Goal: Information Seeking & Learning: Check status

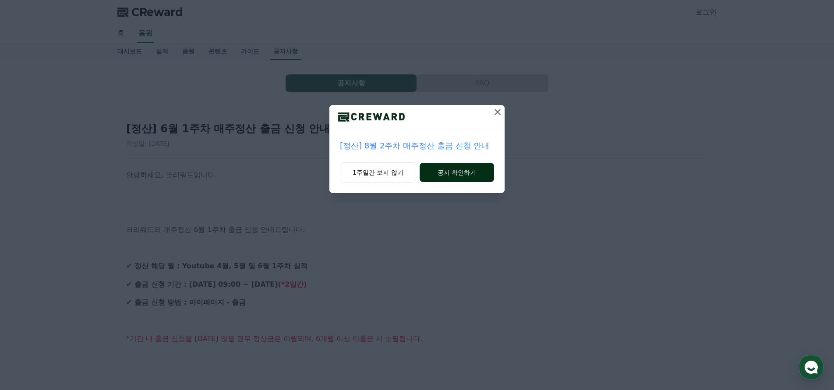
click at [471, 174] on button "공지 확인하기" at bounding box center [457, 172] width 74 height 19
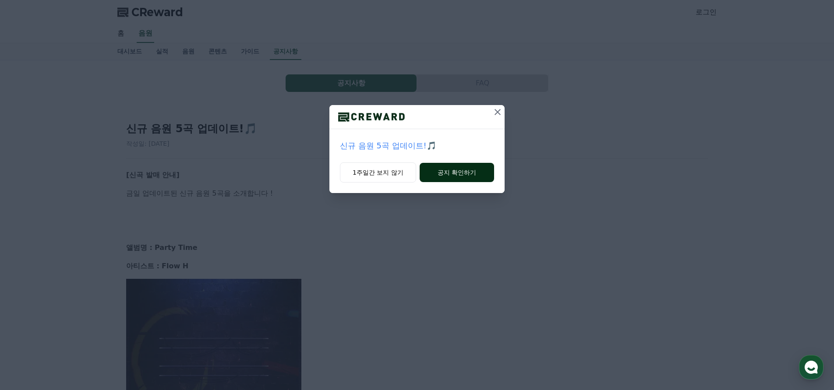
click at [468, 174] on button "공지 확인하기" at bounding box center [457, 172] width 74 height 19
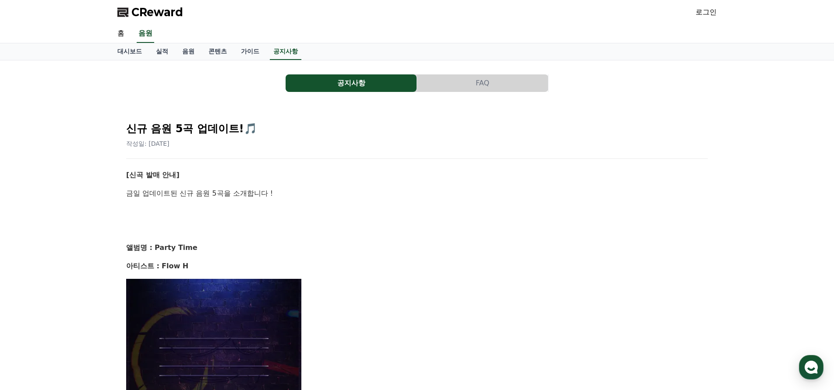
click at [366, 85] on button "공지사항" at bounding box center [351, 83] width 131 height 18
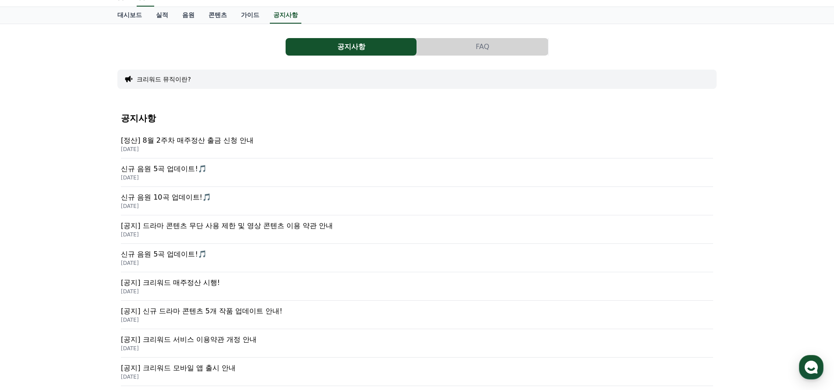
scroll to position [70, 0]
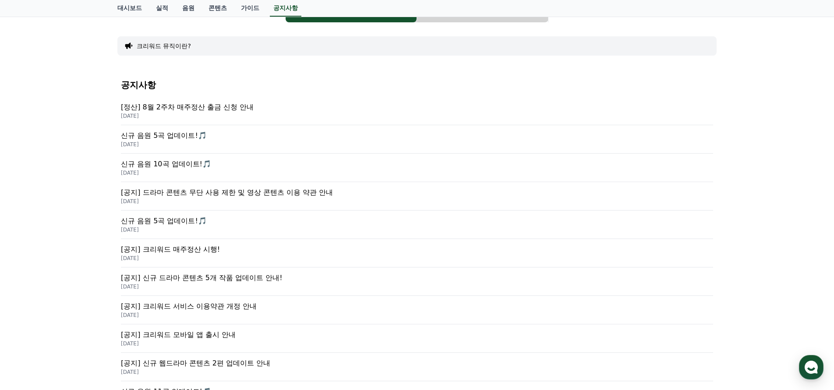
click at [175, 108] on p "[정산] 8월 2주차 매주정산 출금 신청 안내" at bounding box center [417, 107] width 592 height 11
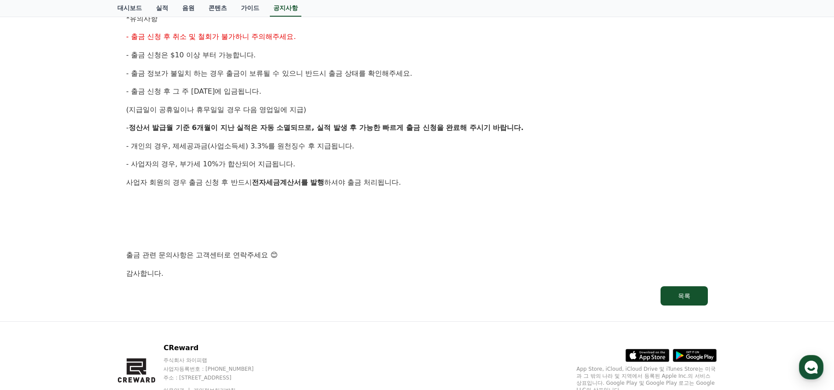
scroll to position [433, 0]
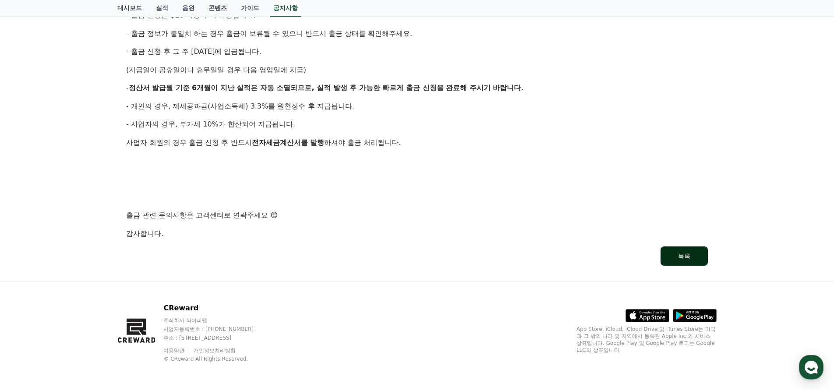
click at [682, 255] on div "목록" at bounding box center [684, 256] width 12 height 9
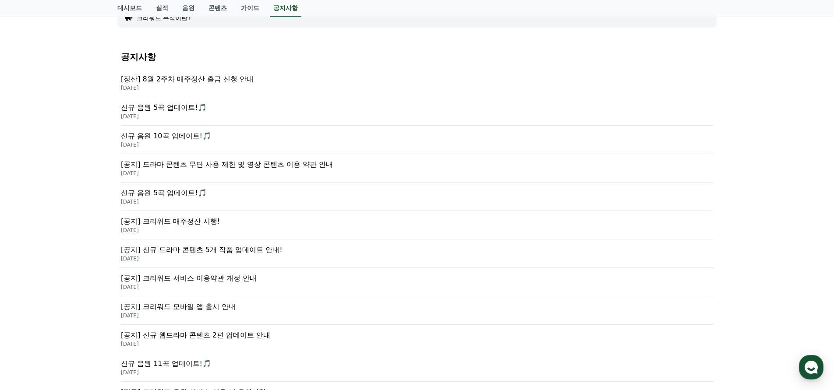
scroll to position [90, 0]
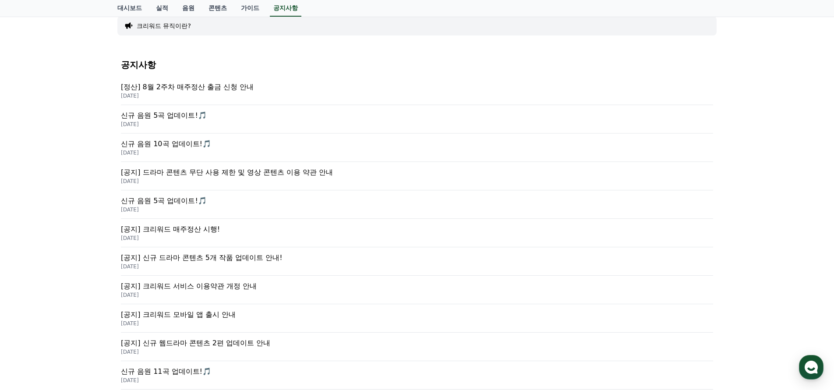
click at [189, 88] on p "[정산] 8월 2주차 매주정산 출금 신청 안내" at bounding box center [417, 87] width 592 height 11
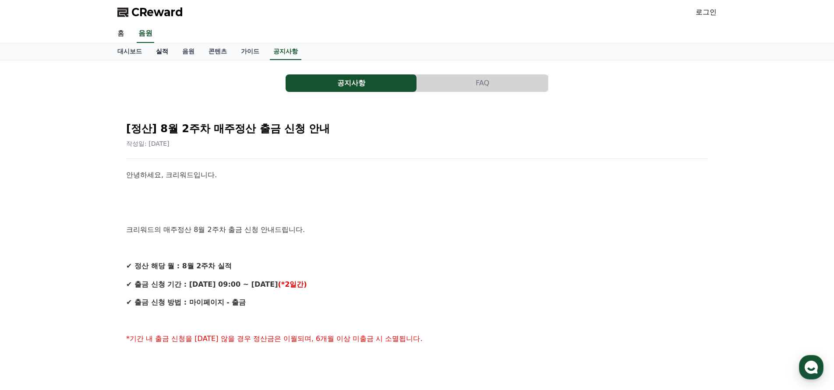
click at [159, 51] on link "실적" at bounding box center [162, 51] width 26 height 17
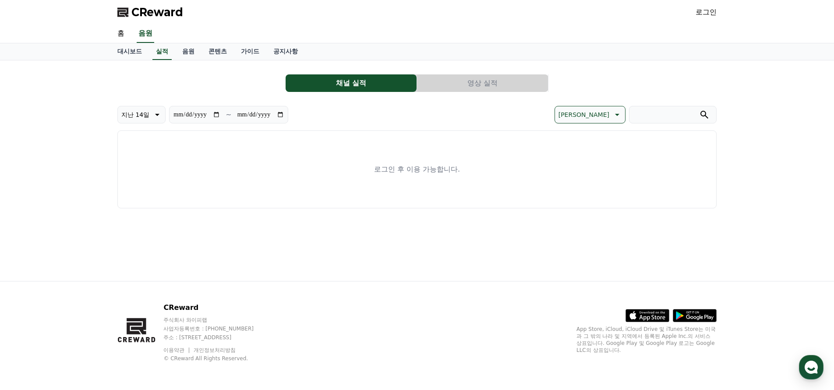
click at [707, 13] on link "로그인" at bounding box center [706, 12] width 21 height 11
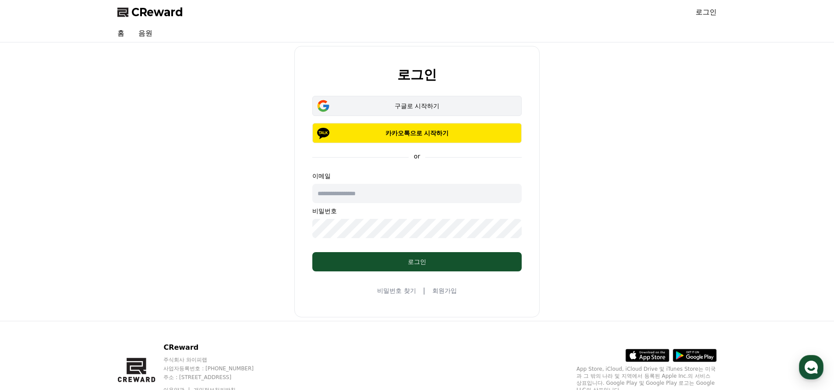
click at [425, 106] on div "구글로 시작하기" at bounding box center [417, 106] width 184 height 9
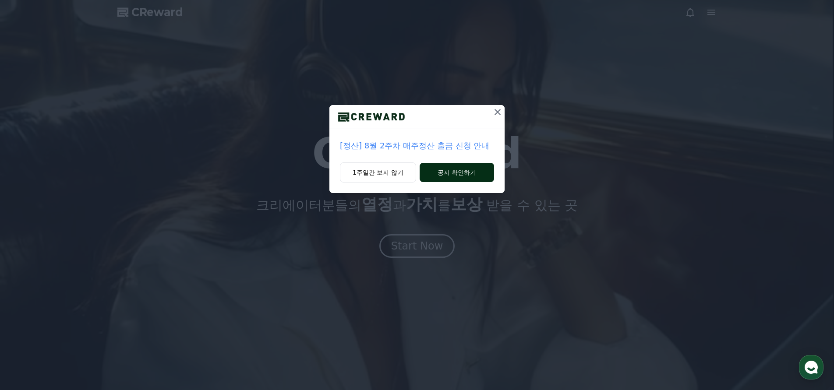
click at [464, 172] on button "공지 확인하기" at bounding box center [457, 172] width 74 height 19
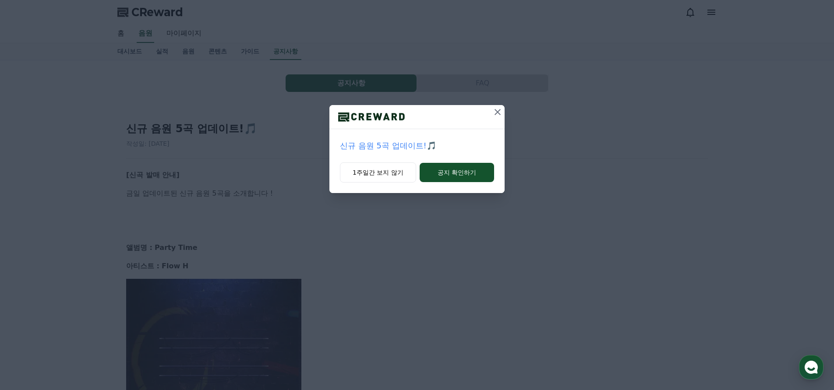
click at [499, 112] on icon at bounding box center [497, 112] width 11 height 11
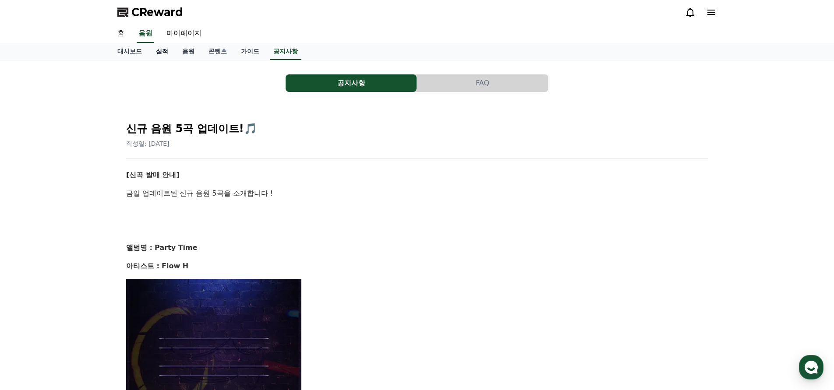
click at [157, 52] on link "실적" at bounding box center [162, 51] width 26 height 17
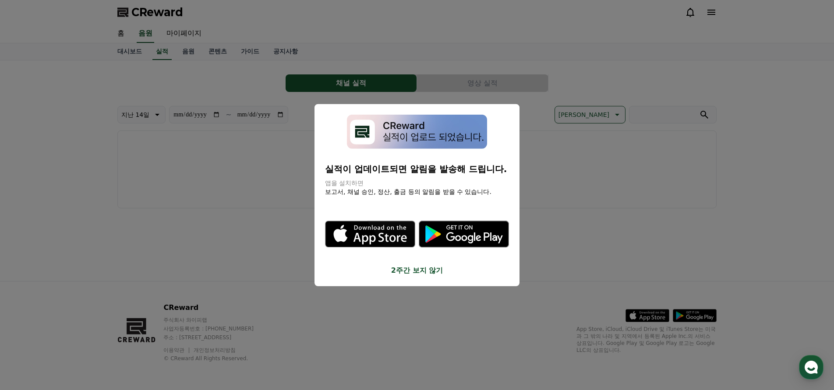
click at [589, 247] on button "close modal" at bounding box center [417, 195] width 834 height 390
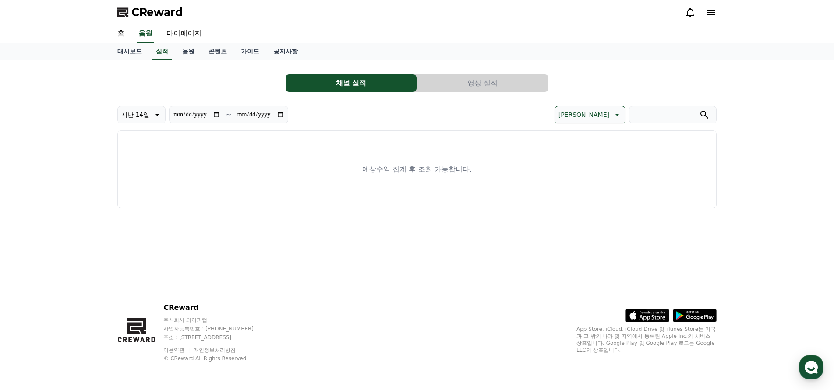
click at [495, 85] on button "영상 실적" at bounding box center [482, 83] width 131 height 18
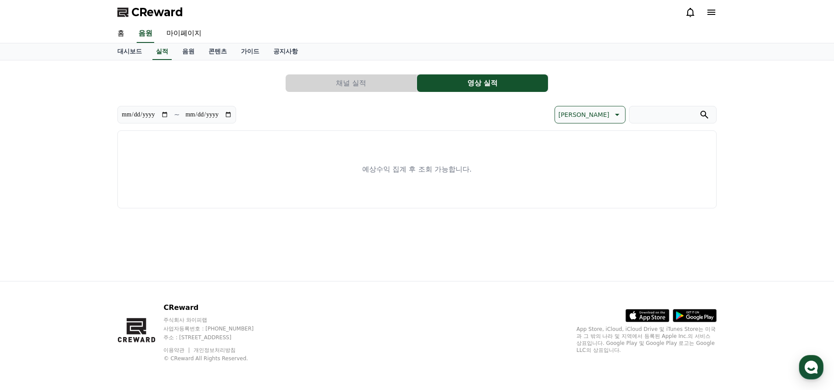
click at [357, 82] on button "채널 실적" at bounding box center [351, 83] width 131 height 18
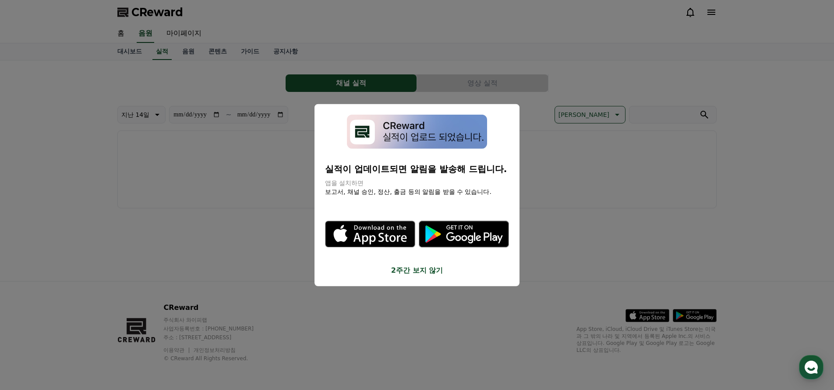
drag, startPoint x: 561, startPoint y: 206, endPoint x: 575, endPoint y: 194, distance: 18.0
click at [562, 205] on button "close modal" at bounding box center [417, 195] width 834 height 390
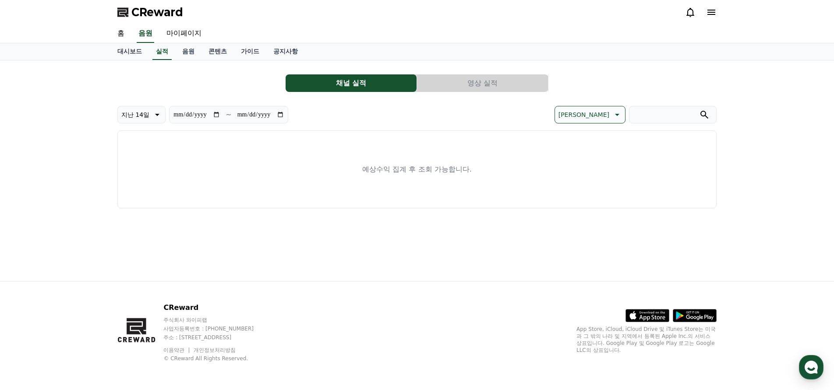
click at [618, 114] on icon at bounding box center [617, 115] width 4 height 2
click at [582, 184] on button "수익 순" at bounding box center [568, 182] width 27 height 19
click at [618, 115] on icon at bounding box center [617, 115] width 4 height 2
click at [610, 159] on button "조회수 순" at bounding box center [602, 159] width 33 height 19
click at [155, 115] on icon at bounding box center [156, 115] width 11 height 11
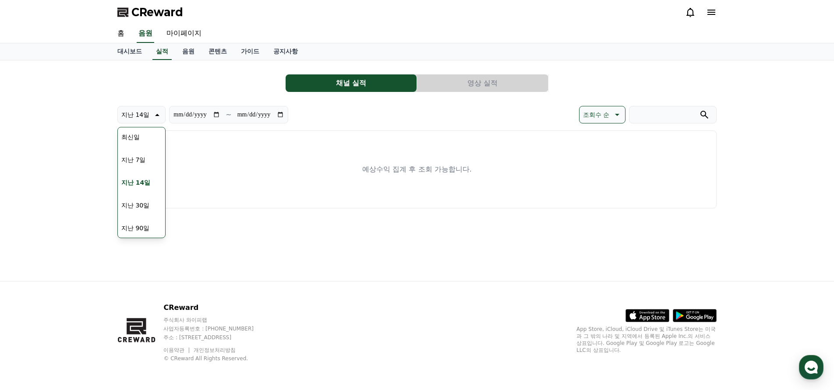
click at [139, 226] on button "지난 90일" at bounding box center [135, 228] width 35 height 19
type input "**********"
click at [613, 114] on icon at bounding box center [616, 115] width 11 height 11
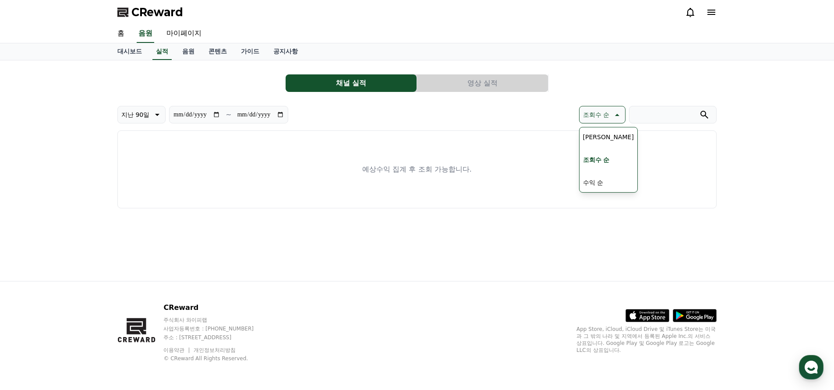
click at [605, 159] on button "조회수 순" at bounding box center [597, 159] width 34 height 19
click at [615, 113] on icon at bounding box center [616, 115] width 11 height 11
click at [599, 184] on button "수익 순" at bounding box center [593, 182] width 27 height 19
click at [181, 35] on link "마이페이지" at bounding box center [183, 34] width 49 height 18
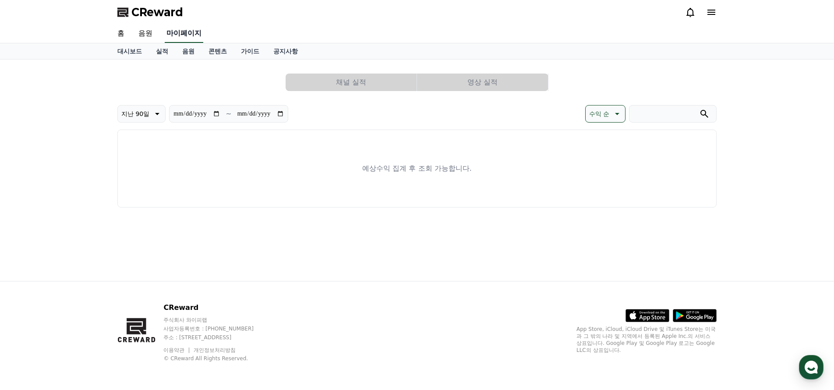
select select "**********"
